Goal: Complete application form

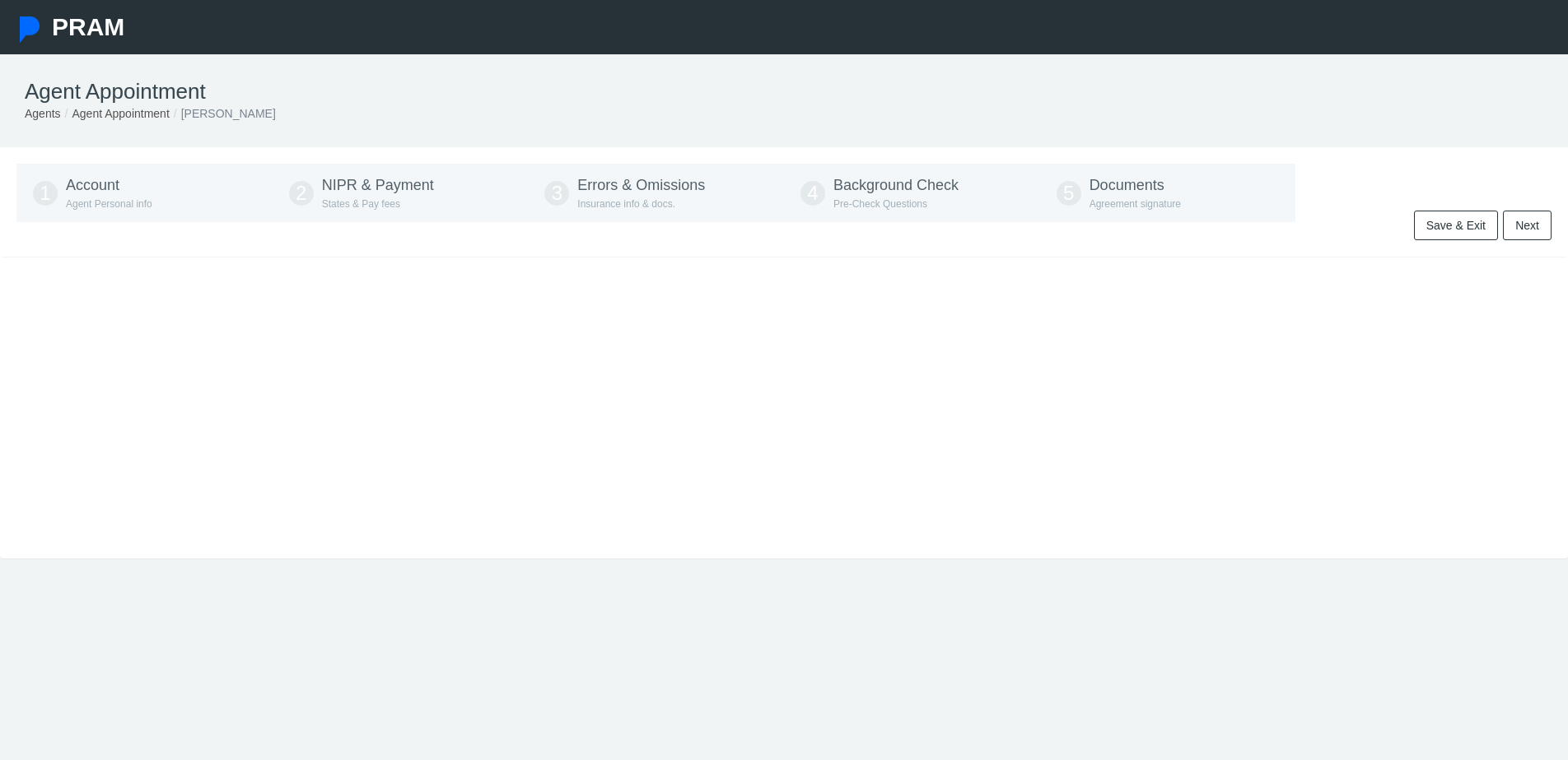
type input "[PHONE_NUMBER]"
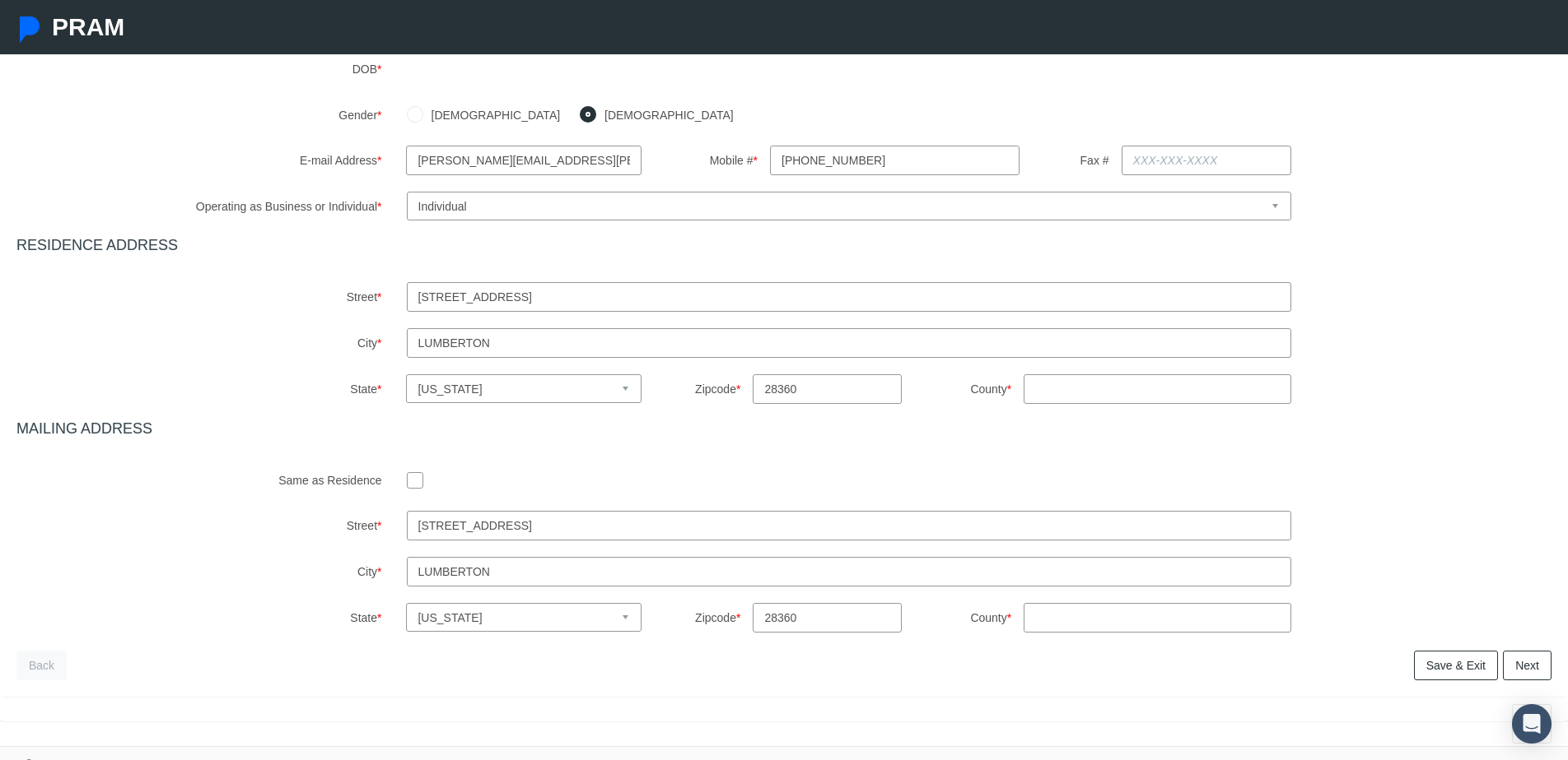
scroll to position [371, 0]
drag, startPoint x: 568, startPoint y: 297, endPoint x: 276, endPoint y: 275, distance: 292.8
click at [276, 275] on div "Agent First Name * Steve Agent Middle Name Eugene Agent Last Name * Scanga SSN …" at bounding box center [784, 250] width 1535 height 762
type input "1033 Huger Park Avenue"
select select "SC"
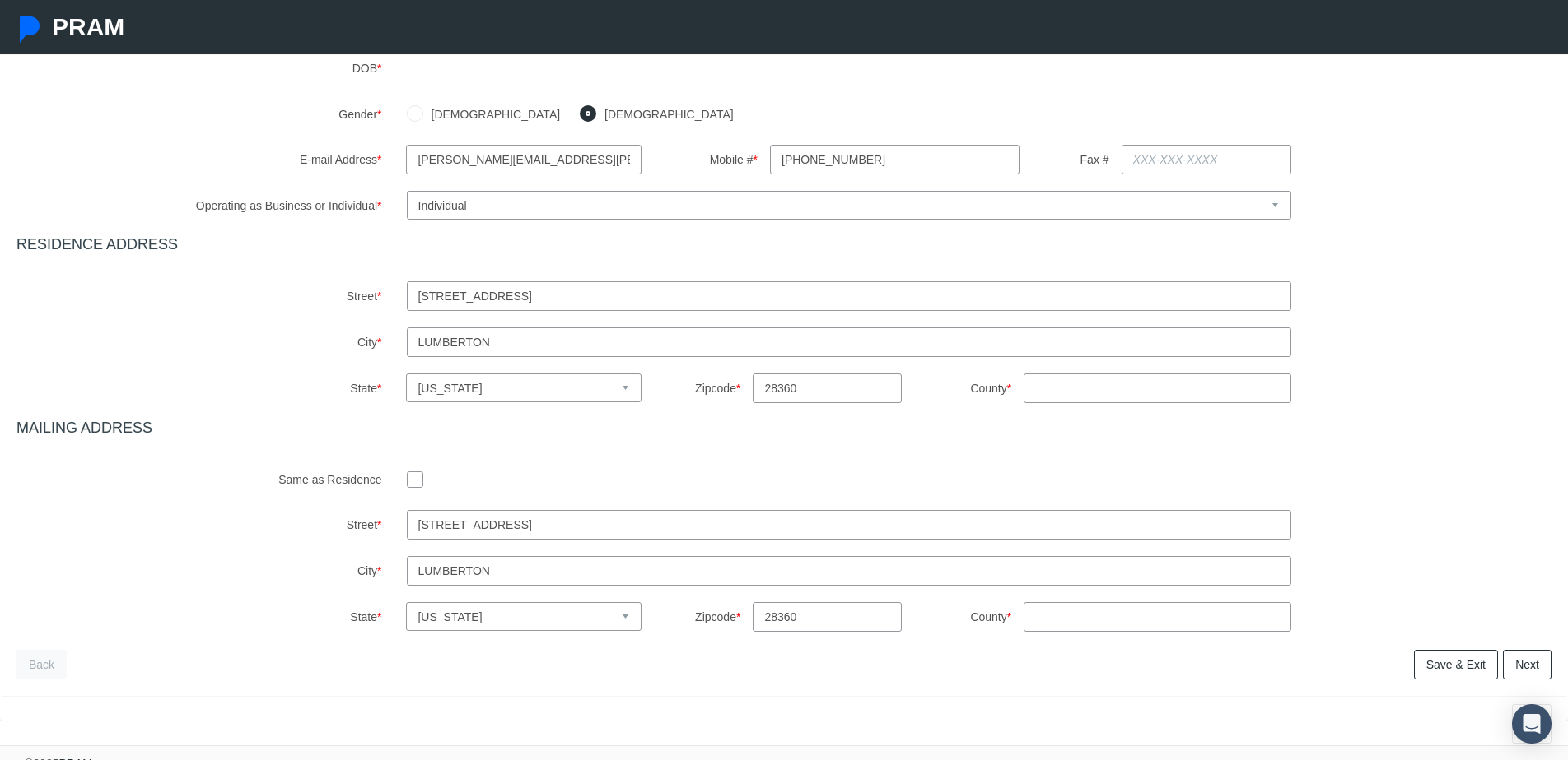
type input "SC"
drag, startPoint x: 591, startPoint y: 346, endPoint x: 328, endPoint y: 323, distance: 264.0
click at [328, 323] on div "Agent First Name * Steve Agent Middle Name Eugene Agent Last Name * Scanga SSN …" at bounding box center [784, 250] width 1535 height 762
type input "<"
type input "Myrtle Beach"
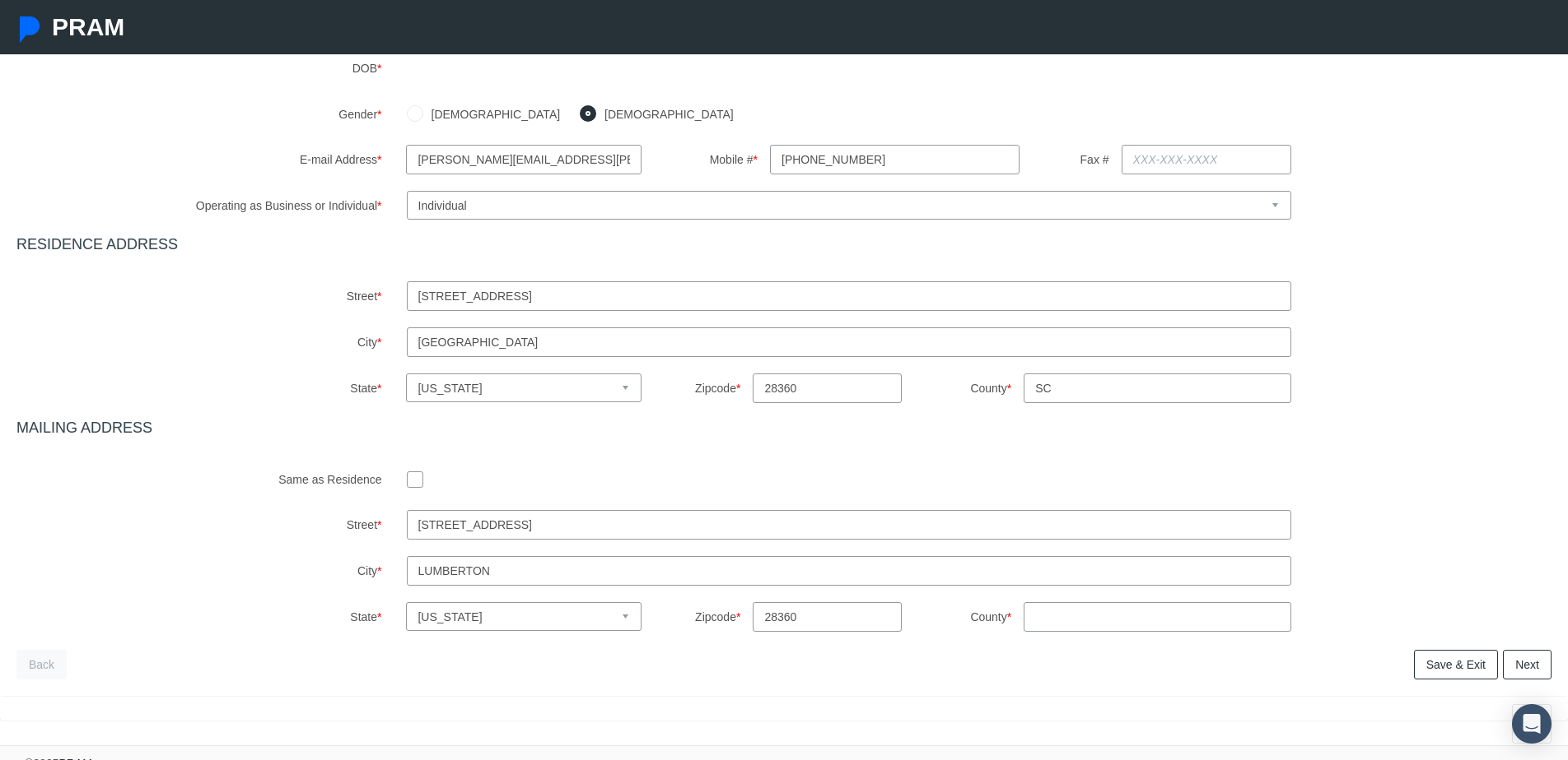
drag, startPoint x: 818, startPoint y: 391, endPoint x: 727, endPoint y: 356, distance: 97.5
click at [727, 356] on div "Agent First Name * Steve Agent Middle Name Eugene Agent Last Name * Scanga SSN …" at bounding box center [784, 250] width 1535 height 762
type input "29579"
type input "Horry"
click at [415, 478] on input "checkbox" at bounding box center [414, 478] width 17 height 17
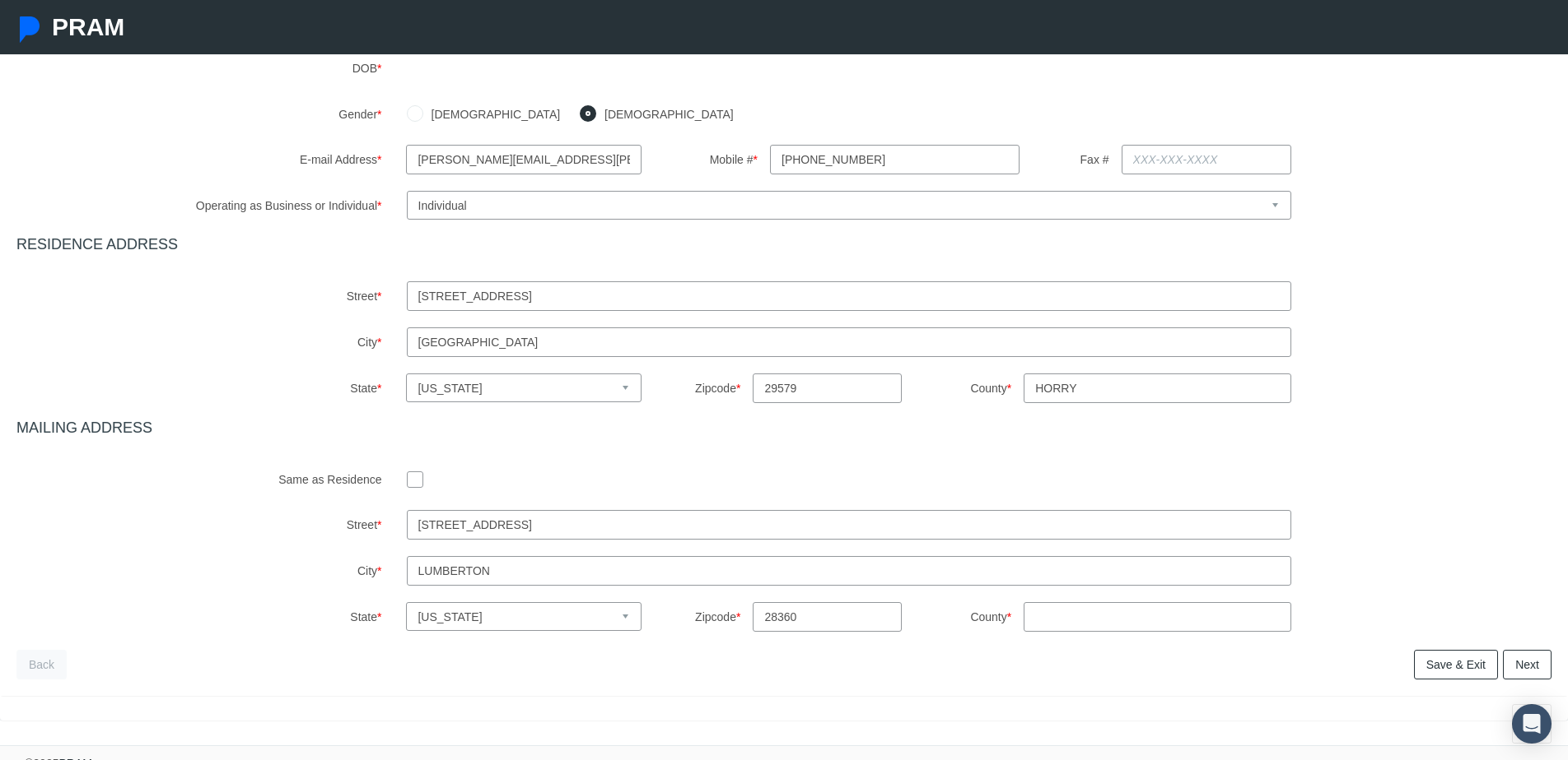
checkbox input "true"
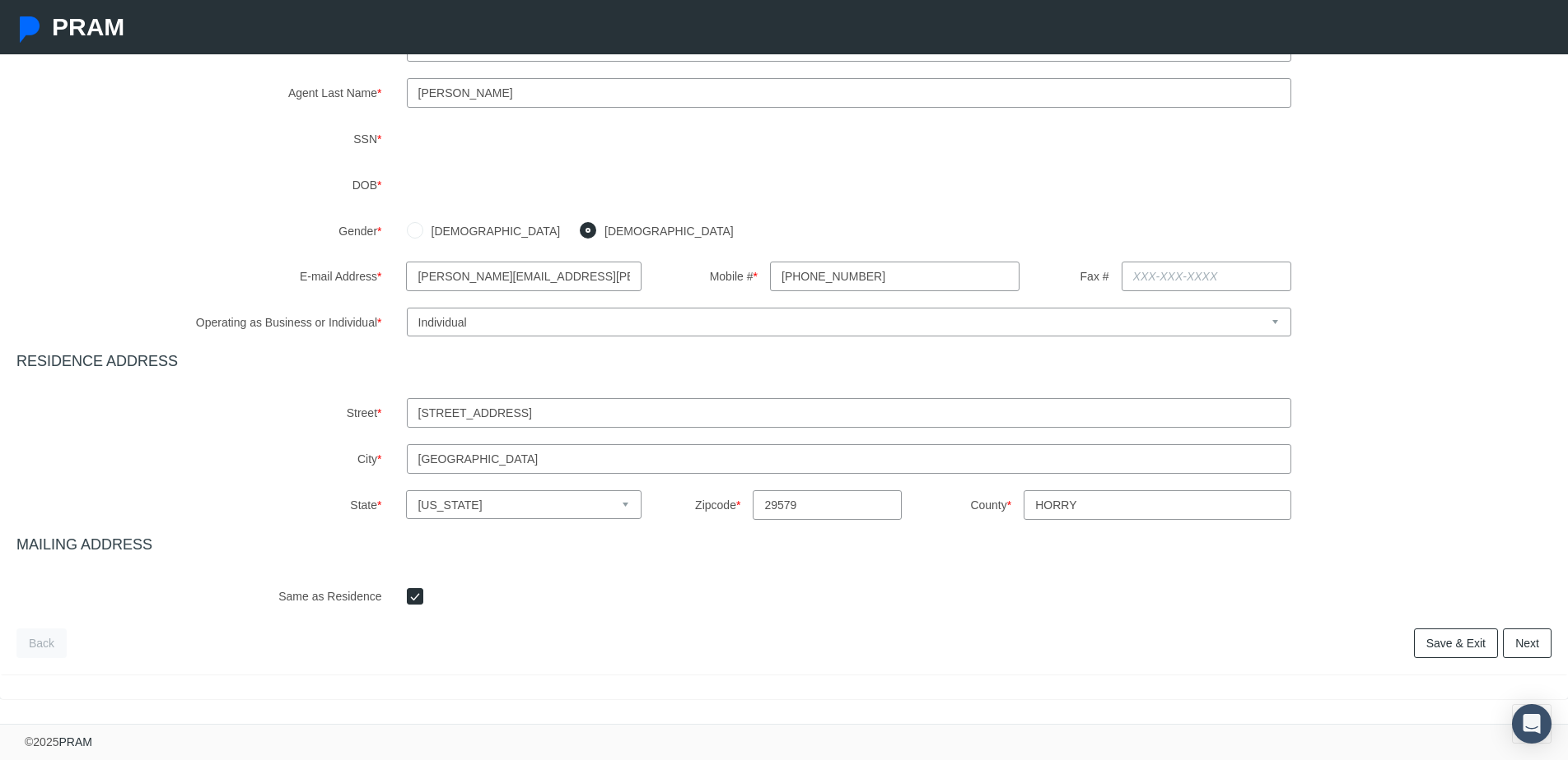
click at [1442, 648] on link "Save & Exit" at bounding box center [1456, 643] width 84 height 30
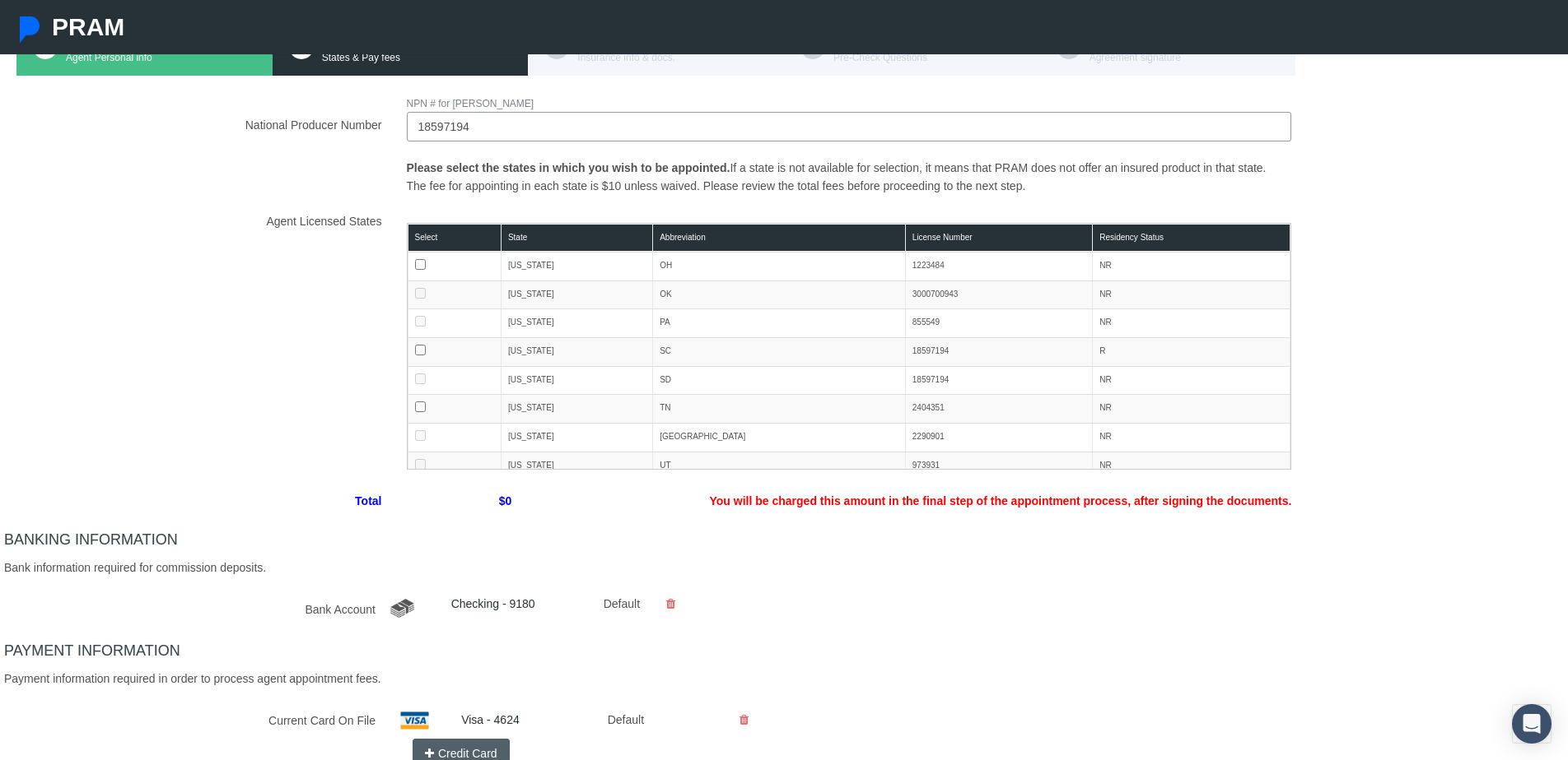
scroll to position [410, 0]
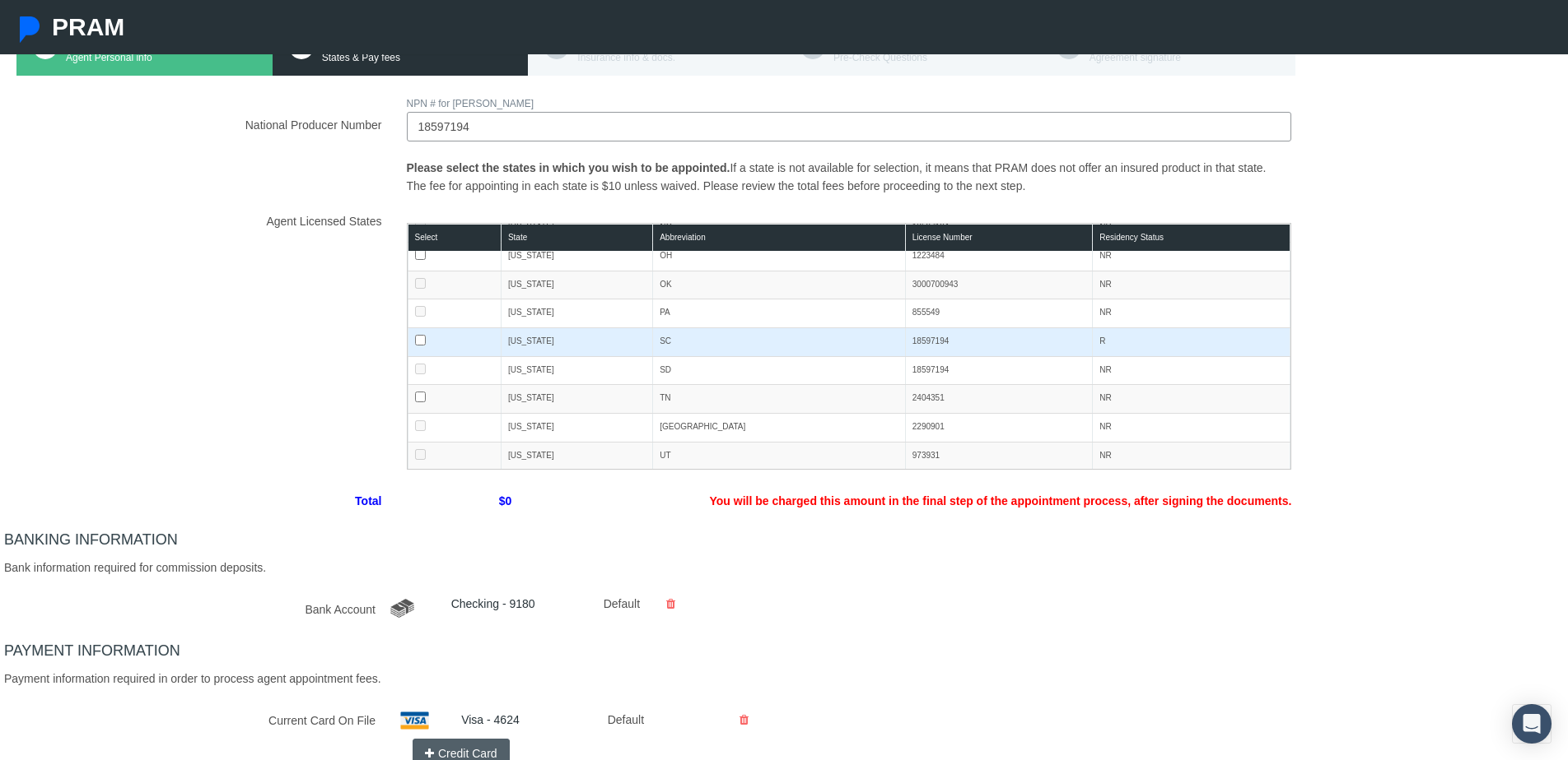
click at [418, 337] on input "checkbox" at bounding box center [420, 340] width 10 height 10
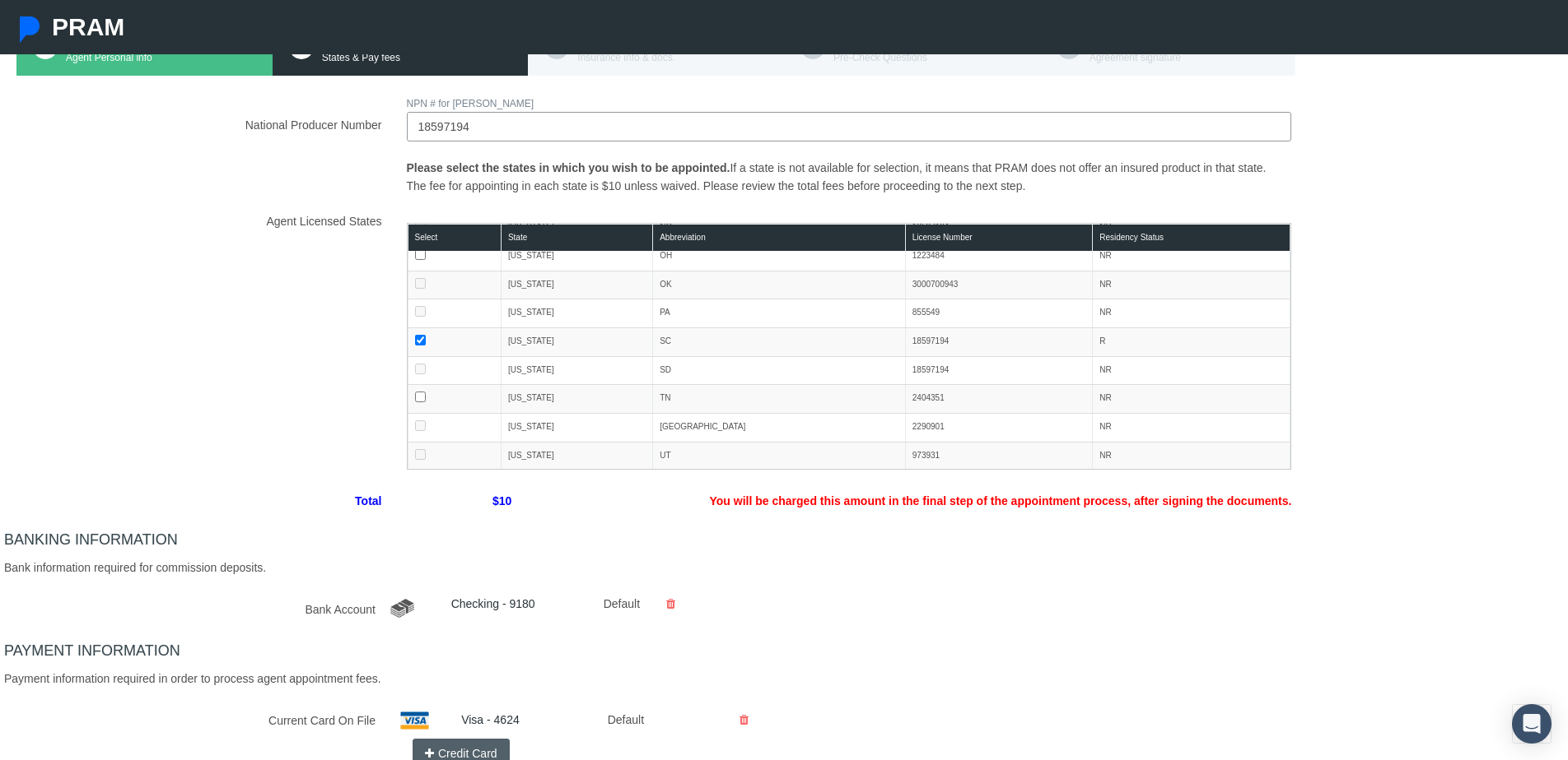
click at [950, 603] on div "Checking - 9180 Default Make Default" at bounding box center [692, 608] width 610 height 27
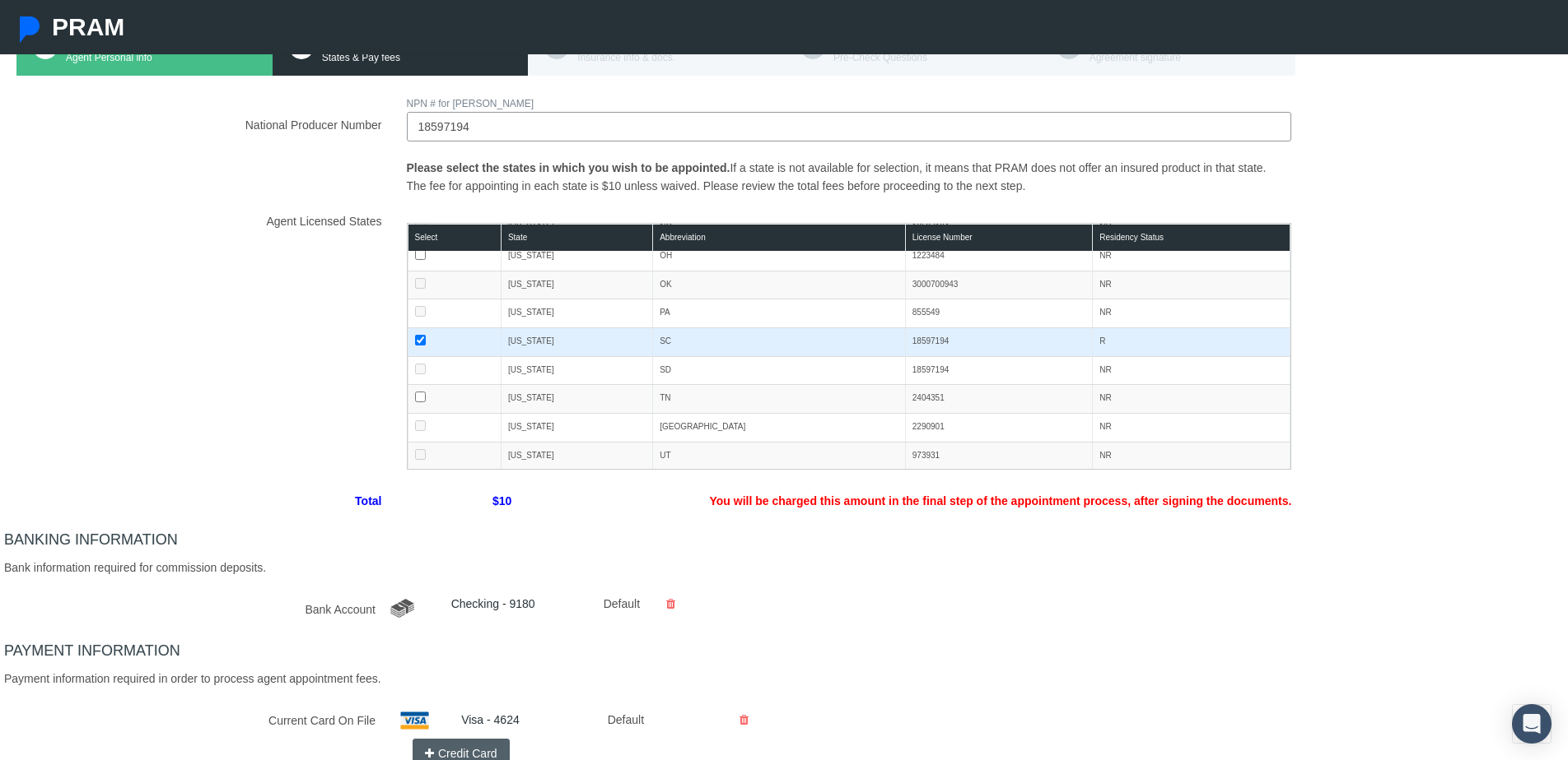
click at [420, 336] on input "checkbox" at bounding box center [420, 340] width 10 height 10
checkbox input "false"
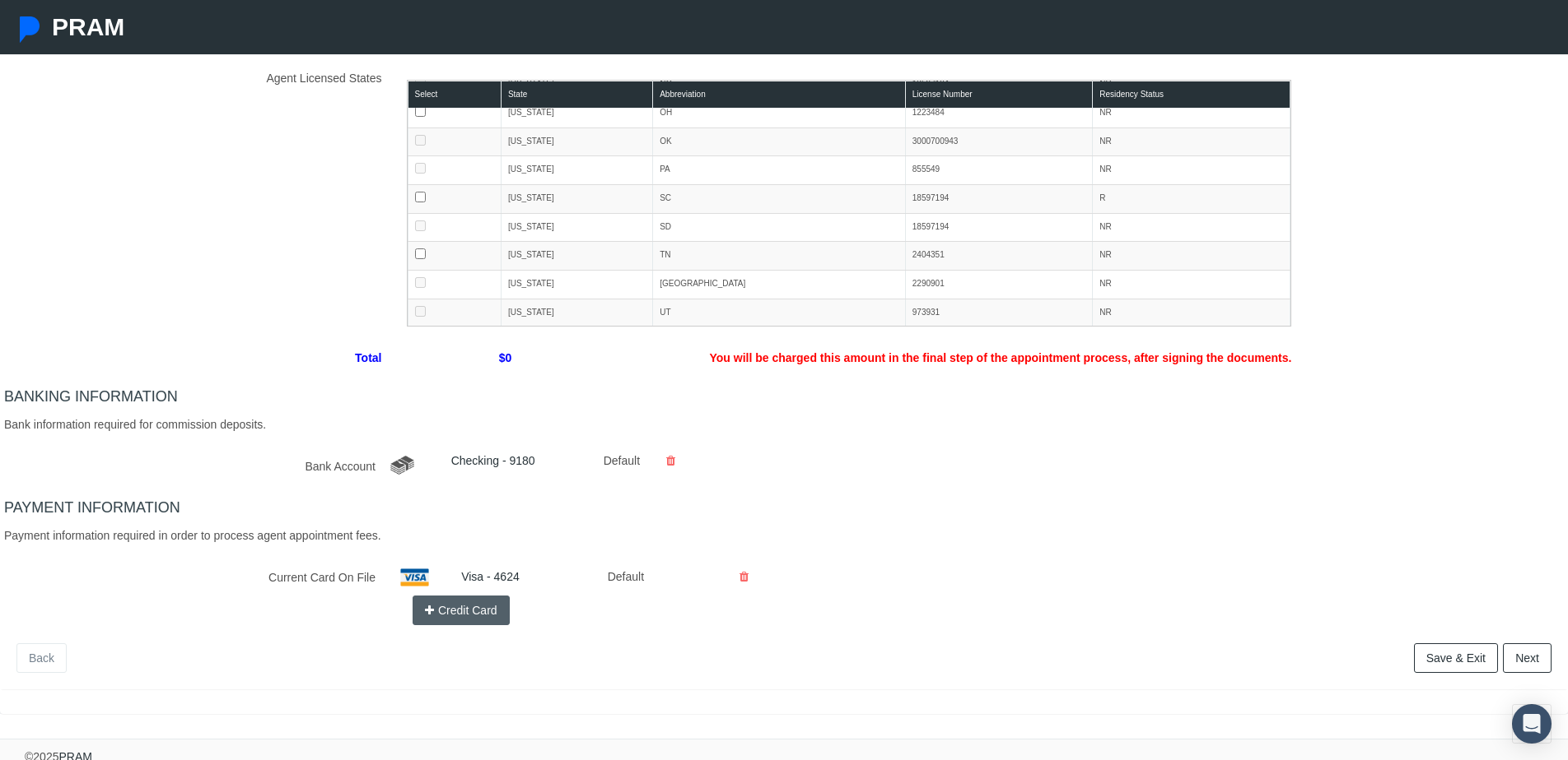
scroll to position [304, 0]
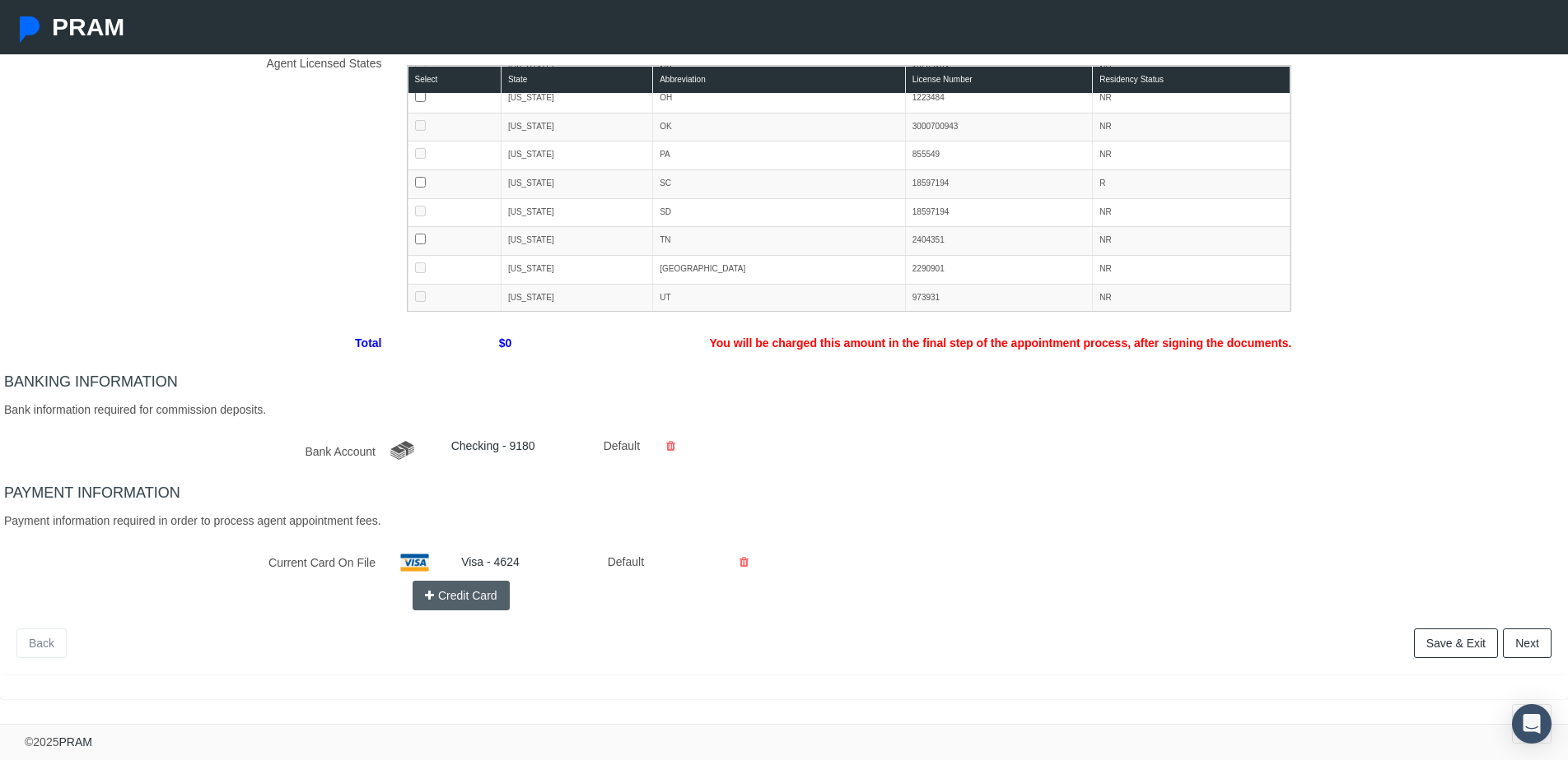
click at [1532, 641] on link "Next" at bounding box center [1527, 643] width 49 height 30
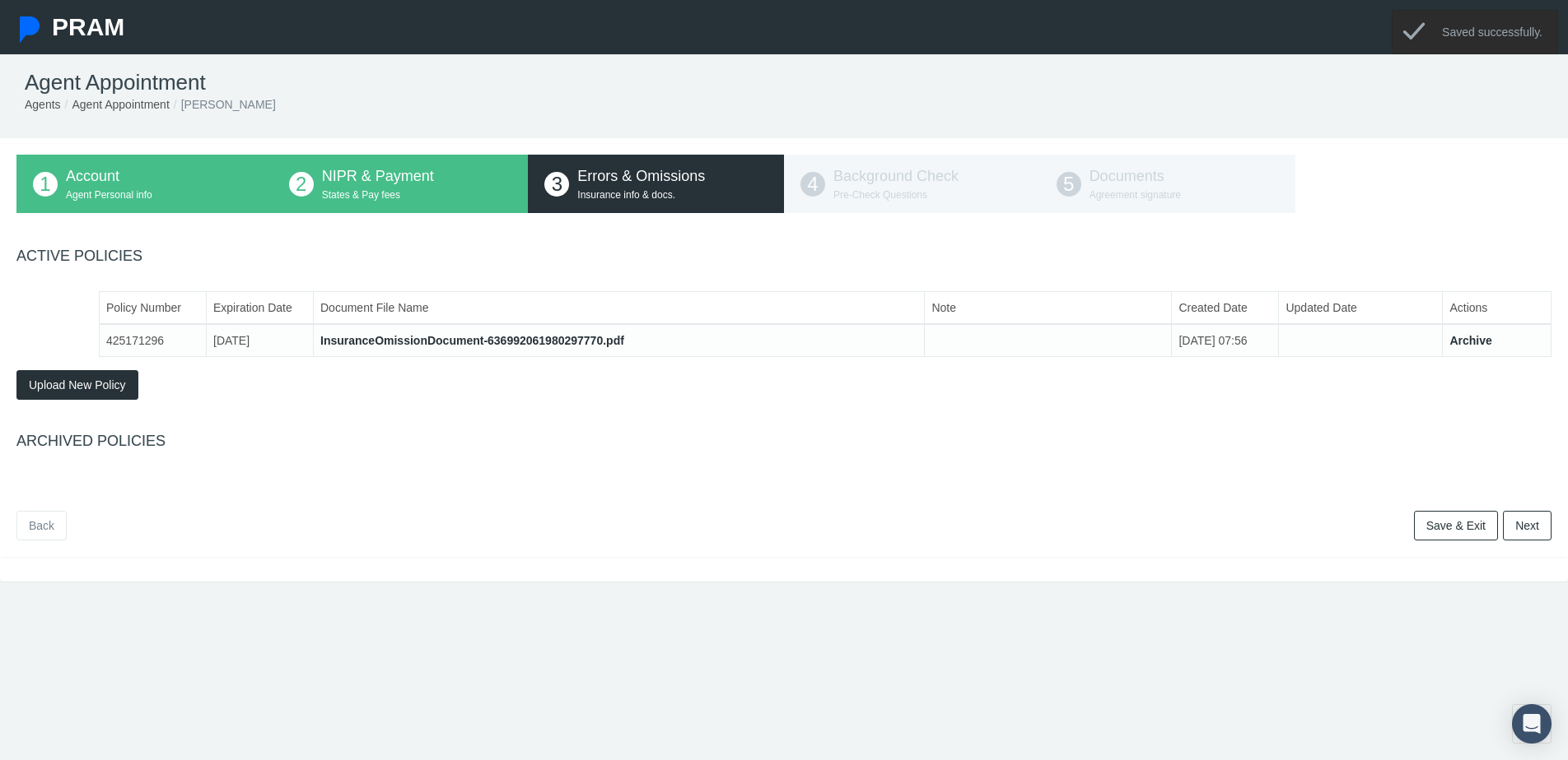
scroll to position [0, 0]
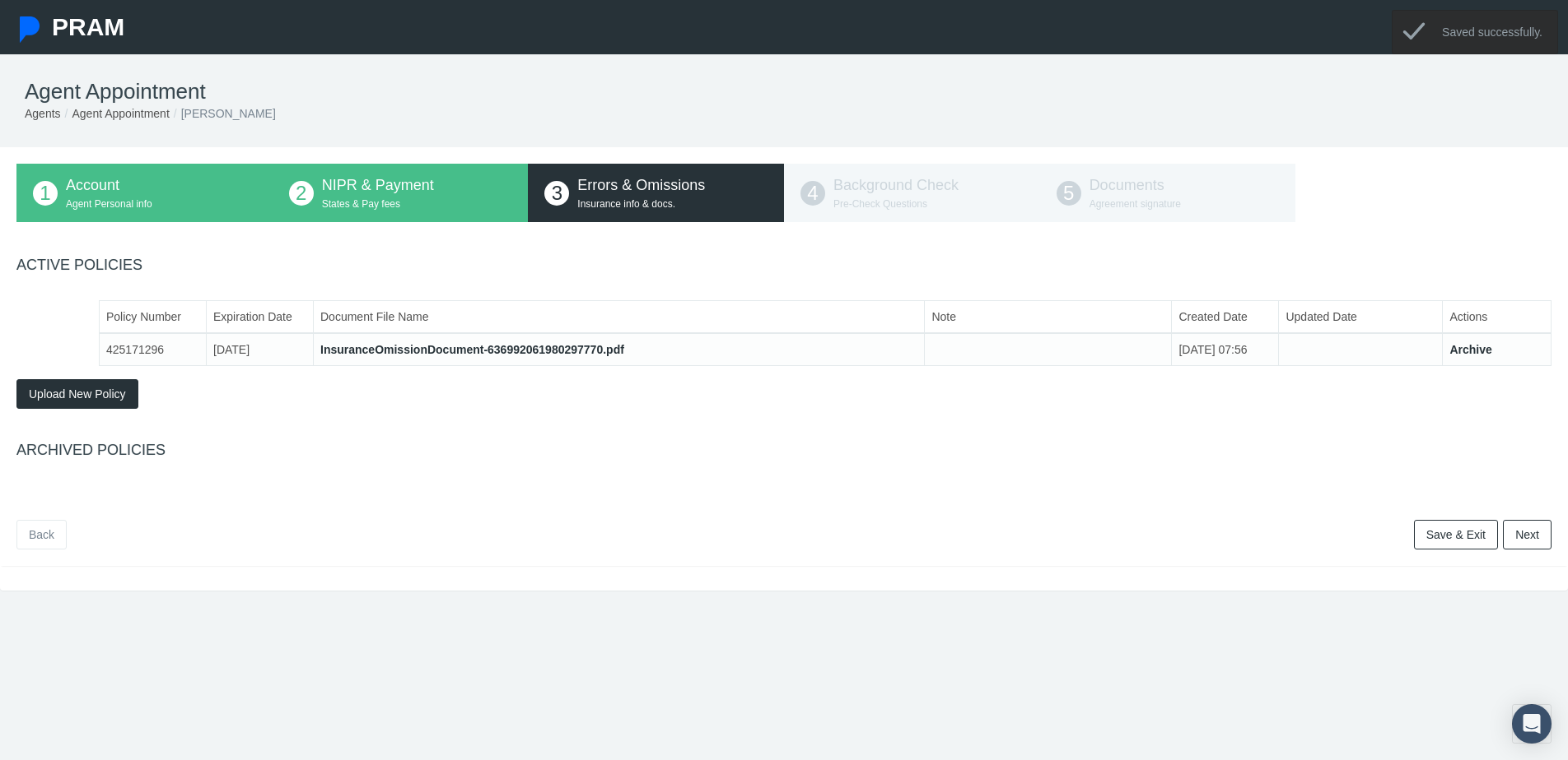
click at [91, 393] on span "Upload New Policy" at bounding box center [77, 394] width 97 height 13
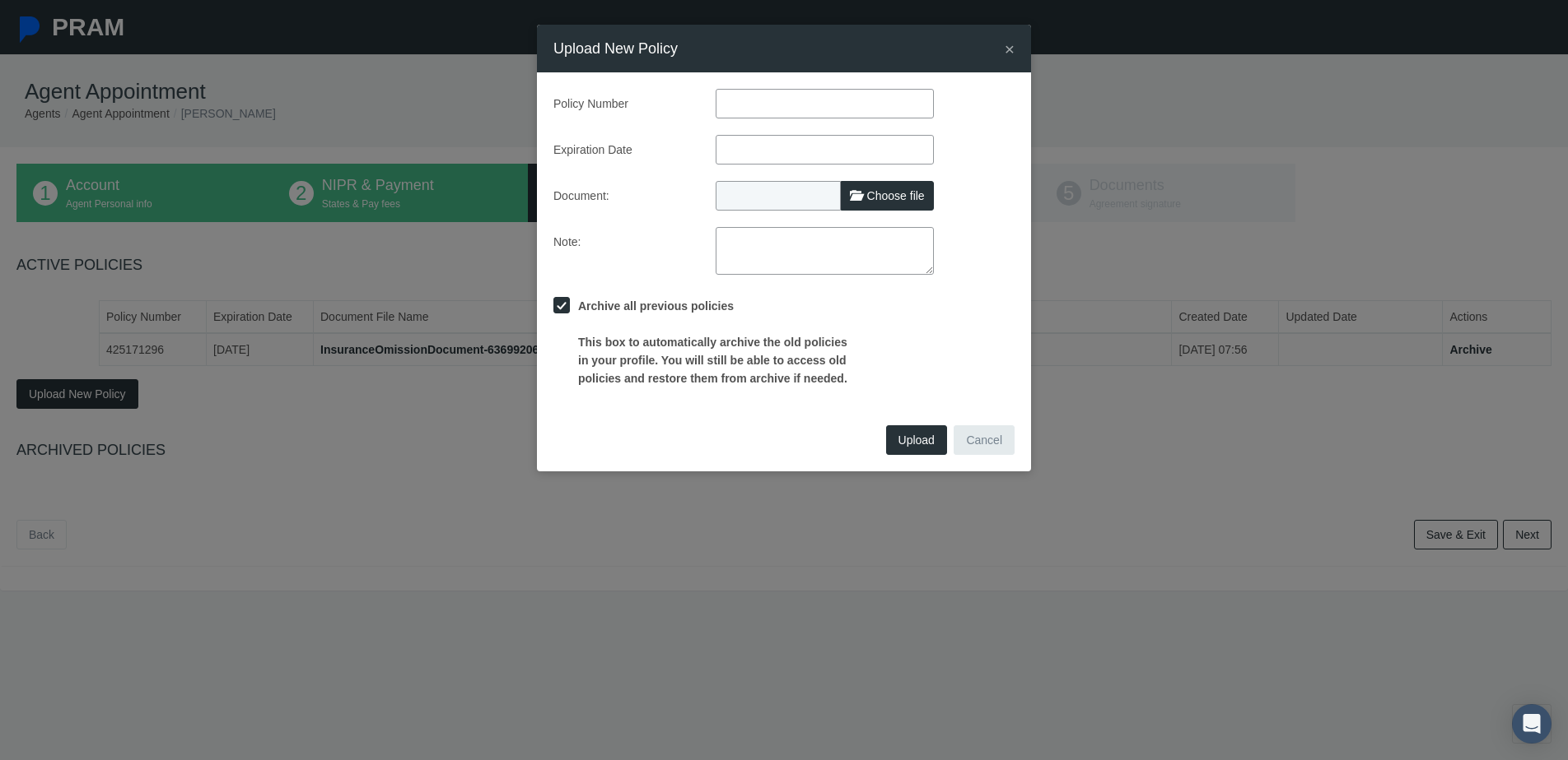
click at [846, 111] on input "text" at bounding box center [824, 104] width 218 height 30
click at [761, 100] on input "text" at bounding box center [824, 104] width 218 height 30
type input "596427449"
click at [882, 186] on th "»" at bounding box center [880, 181] width 24 height 24
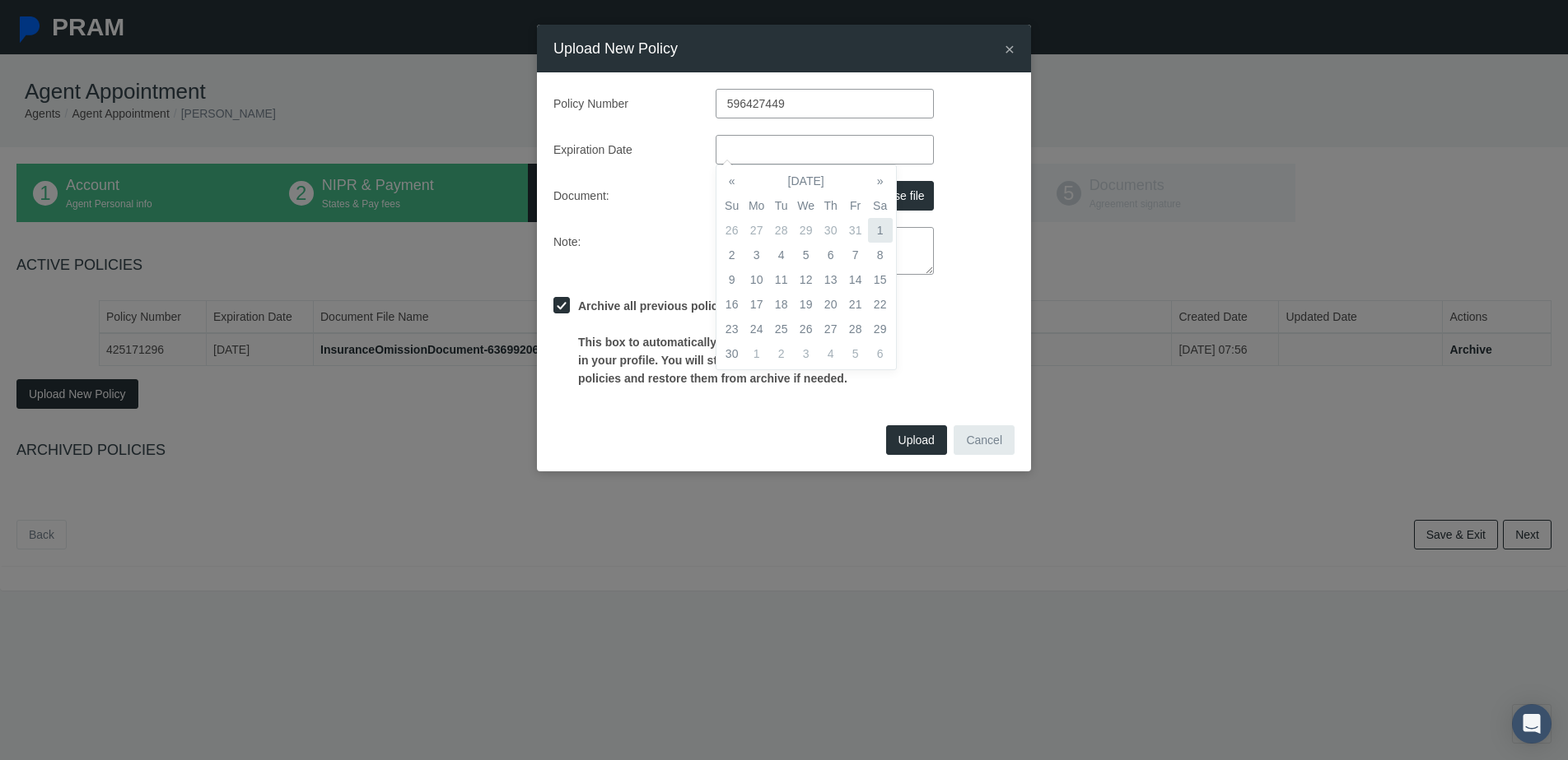
click at [882, 227] on td "1" at bounding box center [880, 230] width 24 height 24
type input "[DATE]"
click at [965, 247] on div "Note:" at bounding box center [783, 251] width 486 height 48
click at [909, 199] on span "Choose file" at bounding box center [896, 195] width 58 height 13
click at [909, 199] on input "Choose file" at bounding box center [824, 193] width 218 height 23
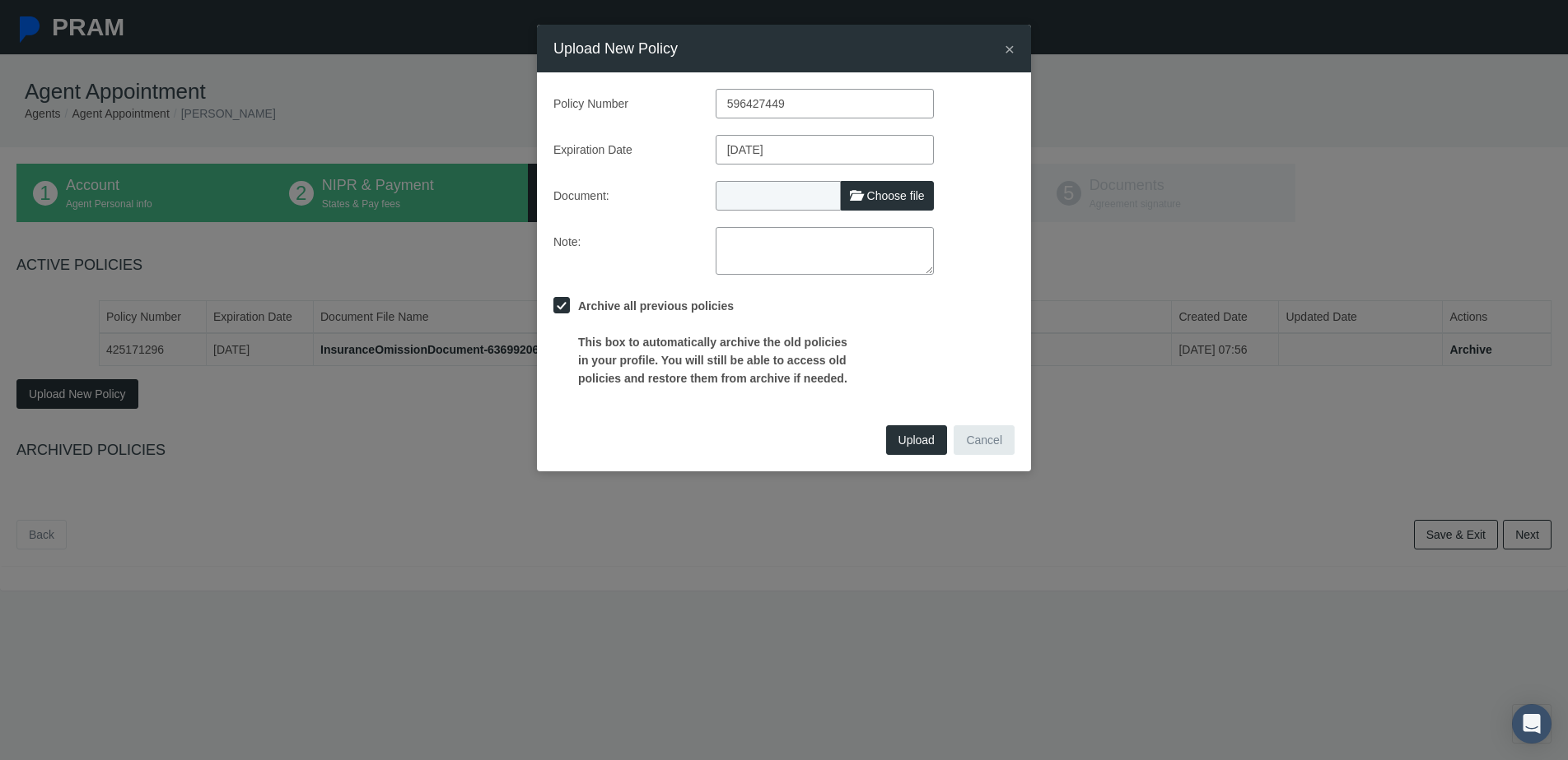
type input "C:\fakepath\[PERSON_NAME]-eo_certificate2025.pdf"
type input "[PERSON_NAME]-eo_certificate2025.pdf"
click at [922, 435] on span "Upload" at bounding box center [917, 440] width 37 height 13
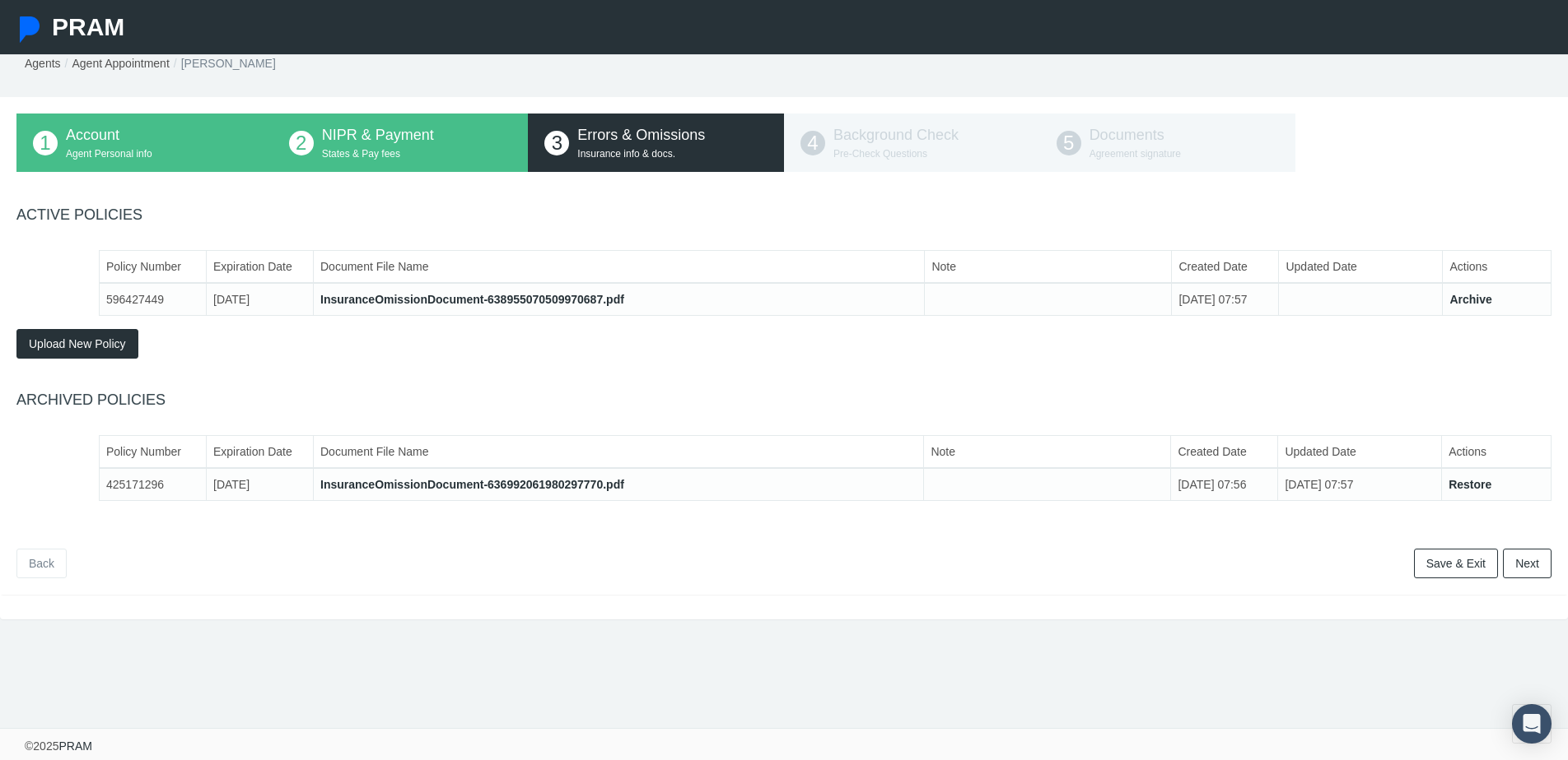
scroll to position [54, 0]
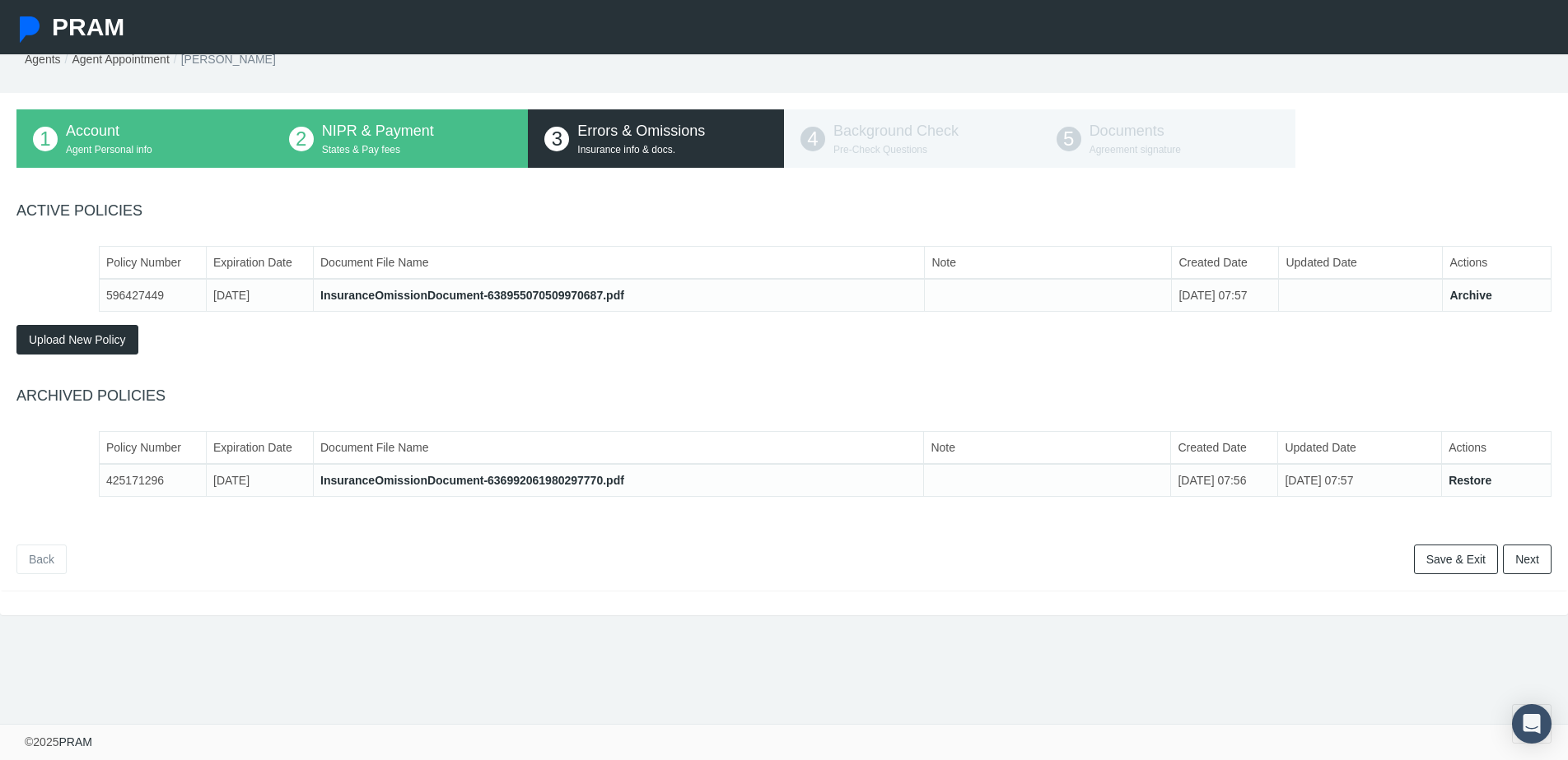
click at [1525, 560] on link "Next" at bounding box center [1527, 560] width 49 height 30
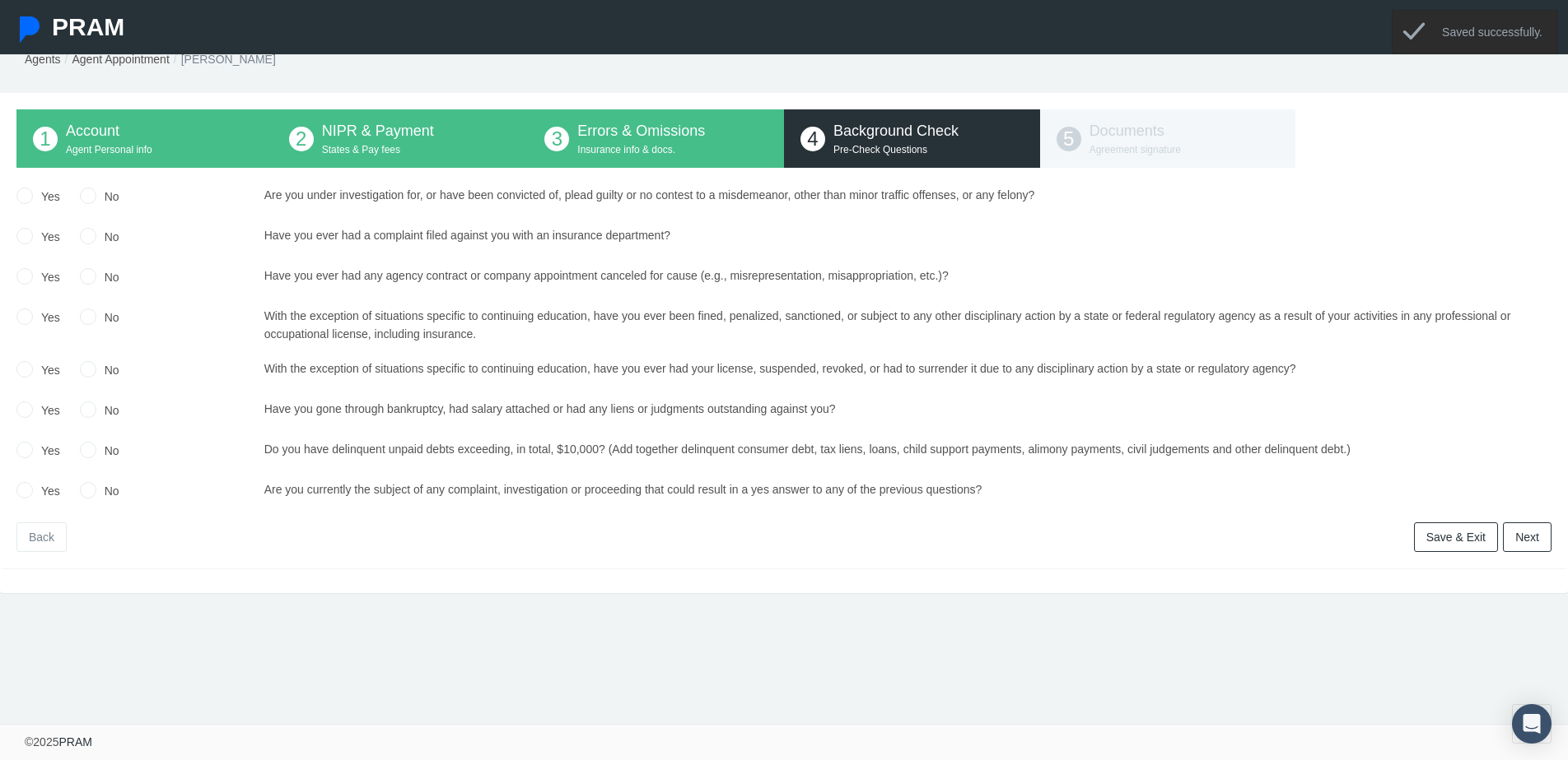
click at [111, 199] on label "No" at bounding box center [107, 196] width 23 height 18
click at [96, 199] on input "No" at bounding box center [88, 193] width 17 height 17
radio input "true"
click at [106, 235] on label "No" at bounding box center [107, 237] width 23 height 18
click at [96, 235] on input "No" at bounding box center [88, 234] width 17 height 17
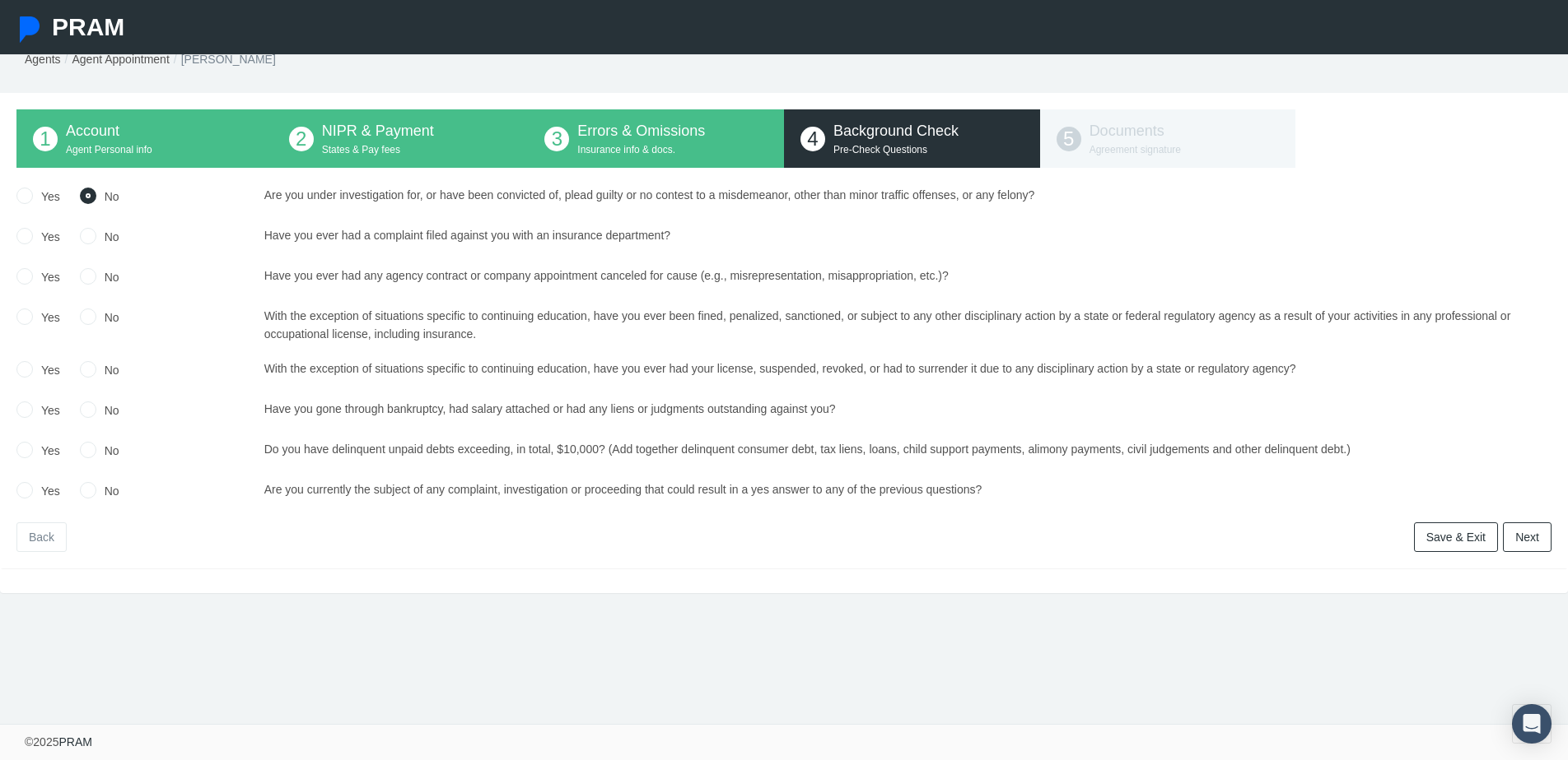
radio input "true"
click at [109, 274] on label "No" at bounding box center [107, 277] width 23 height 18
click at [96, 274] on input "No" at bounding box center [88, 275] width 17 height 17
radio input "true"
click at [104, 317] on label "No" at bounding box center [107, 317] width 23 height 18
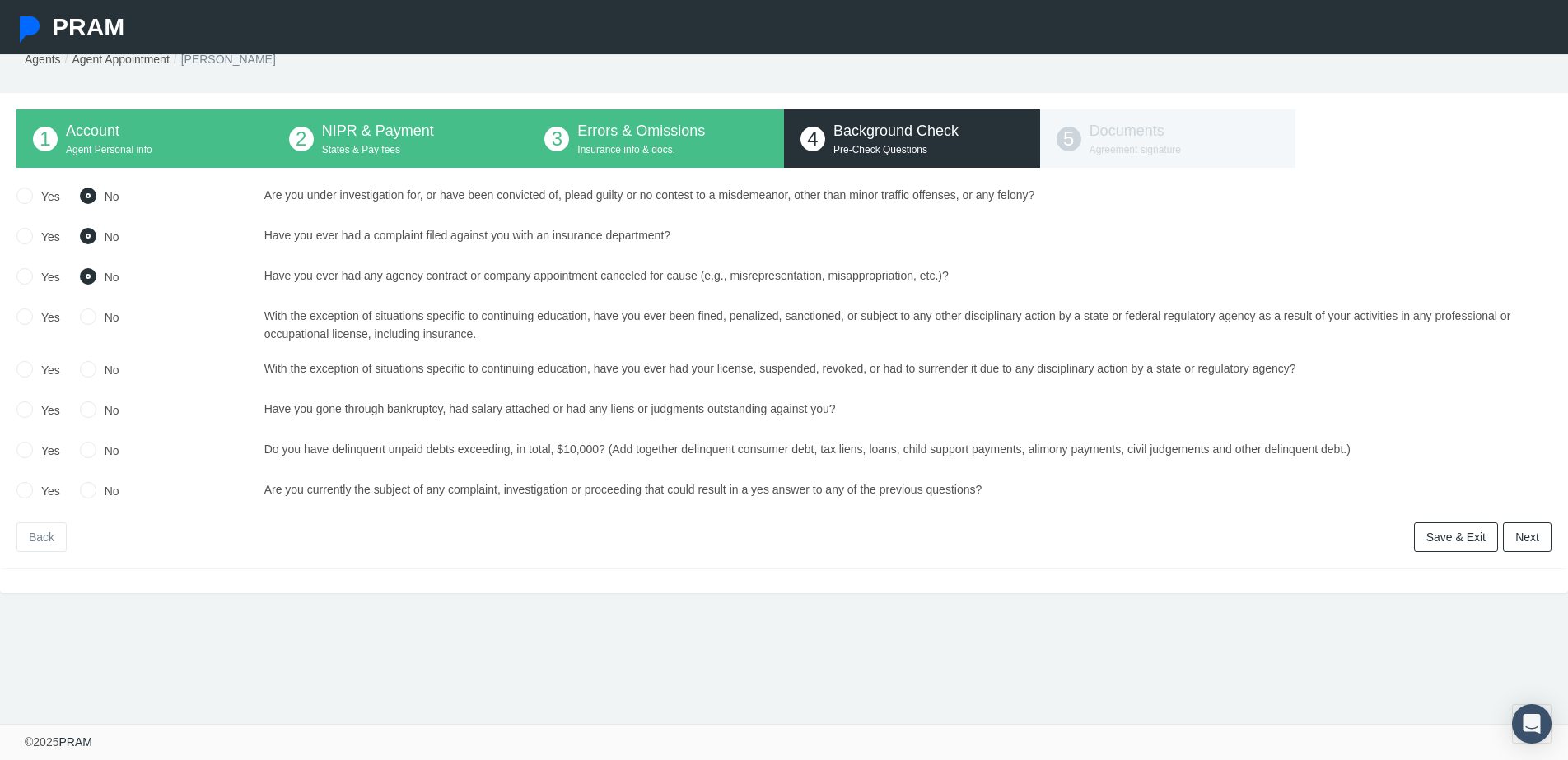
click at [96, 317] on input "No" at bounding box center [88, 315] width 17 height 17
radio input "true"
click at [110, 367] on label "No" at bounding box center [107, 370] width 23 height 18
click at [96, 367] on input "No" at bounding box center [88, 368] width 17 height 17
radio input "true"
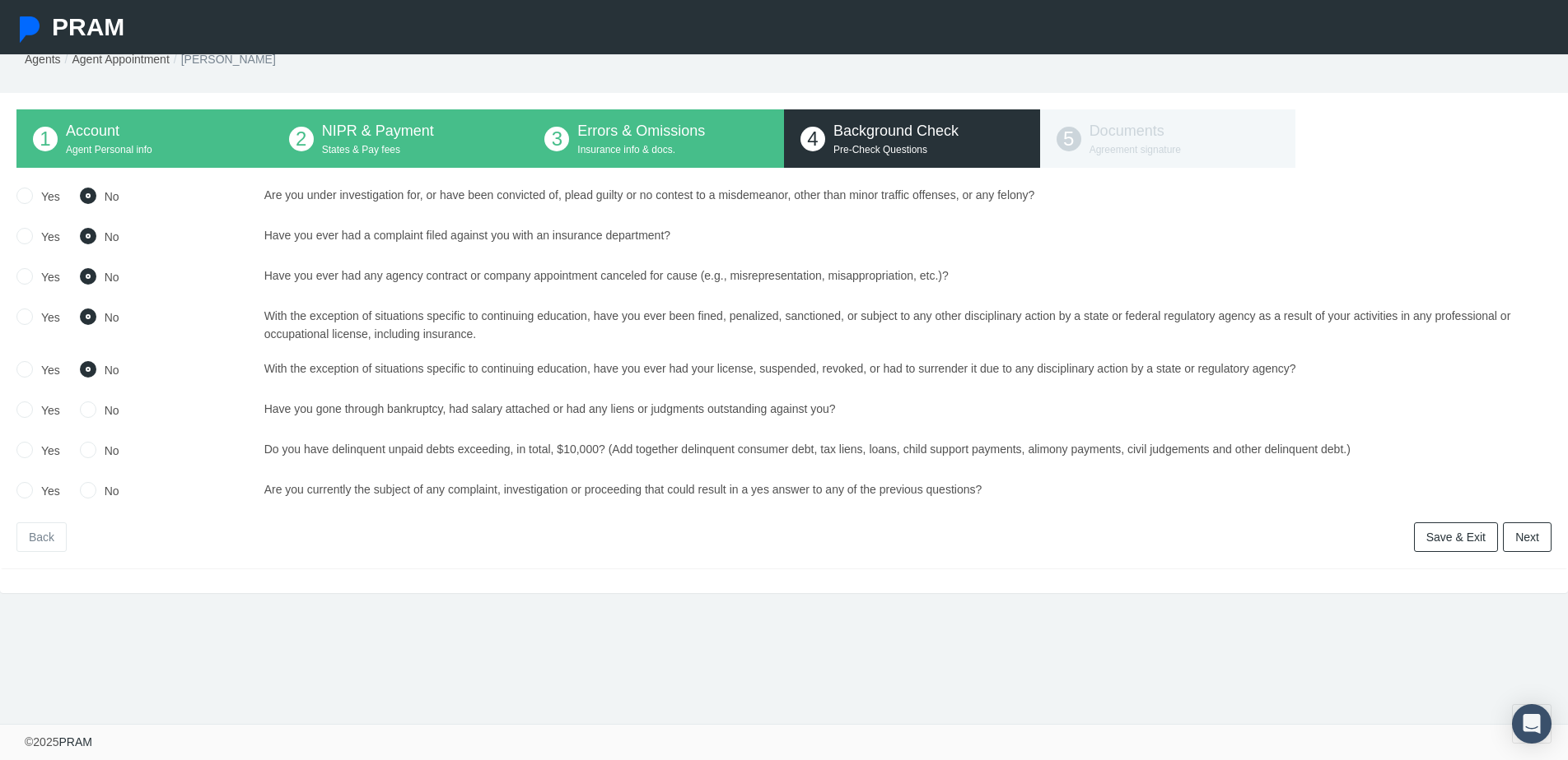
click at [108, 406] on label "No" at bounding box center [107, 411] width 23 height 18
click at [96, 406] on input "No" at bounding box center [88, 408] width 17 height 17
radio input "true"
click at [108, 445] on label "No" at bounding box center [107, 451] width 23 height 18
click at [96, 445] on input "No" at bounding box center [88, 448] width 17 height 17
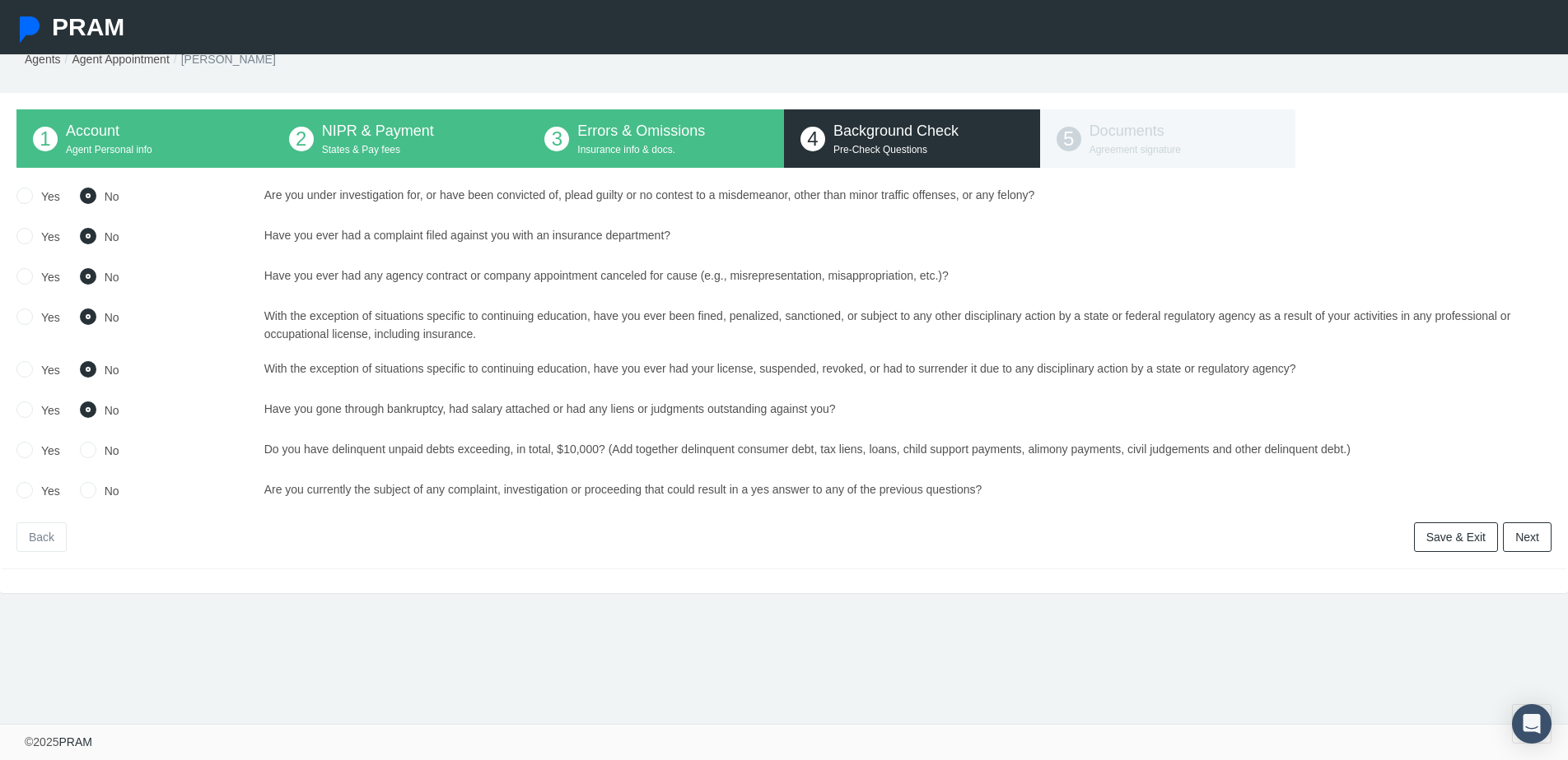
radio input "true"
click at [100, 487] on label "No" at bounding box center [107, 491] width 23 height 18
click at [96, 487] on input "No" at bounding box center [88, 488] width 17 height 17
radio input "true"
click at [1537, 539] on link "Next" at bounding box center [1527, 538] width 49 height 30
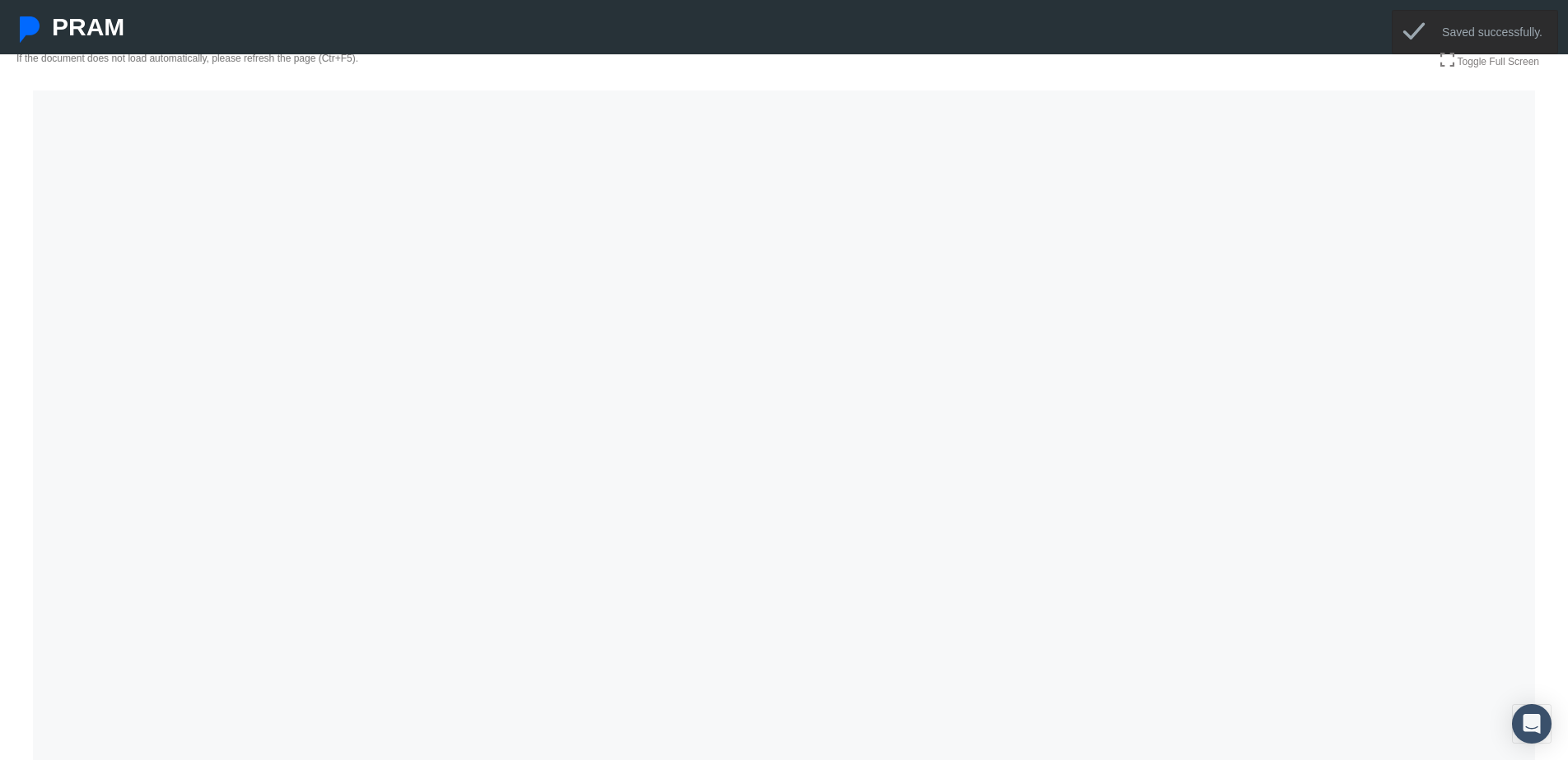
scroll to position [200, 0]
